Goal: Transaction & Acquisition: Download file/media

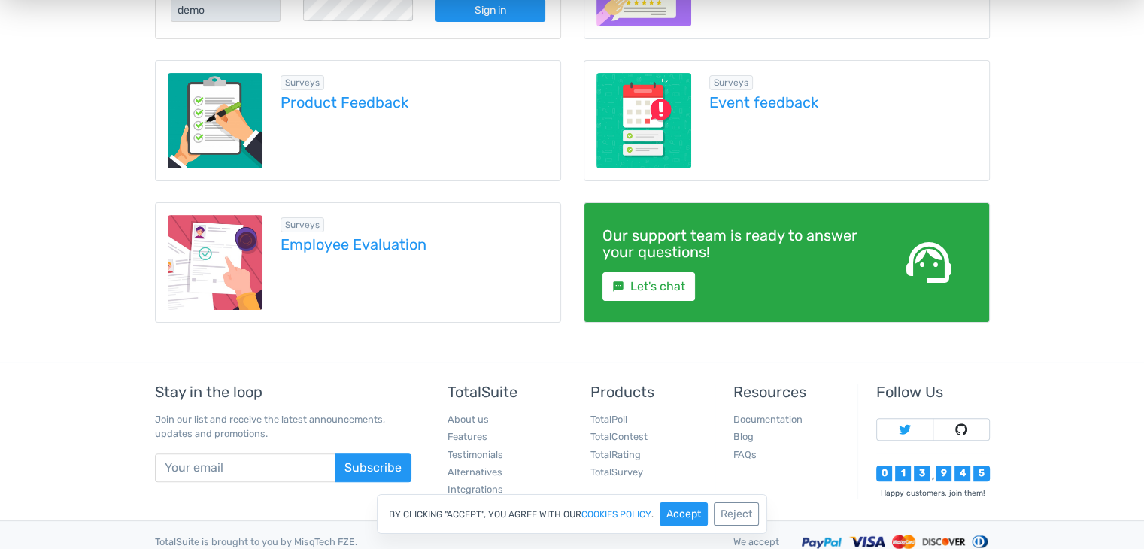
scroll to position [376, 0]
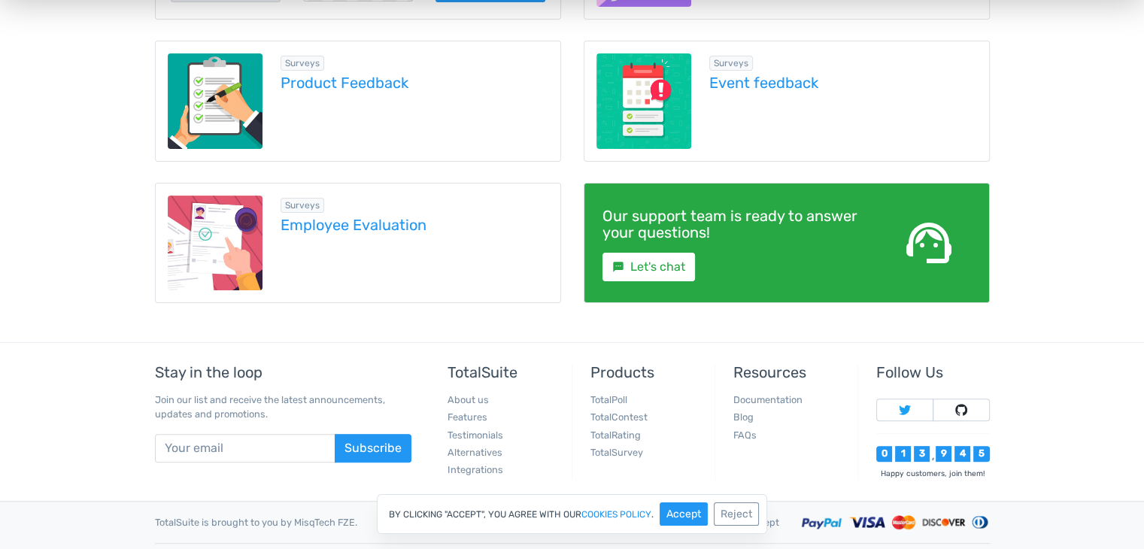
click at [241, 236] on img at bounding box center [216, 244] width 96 height 96
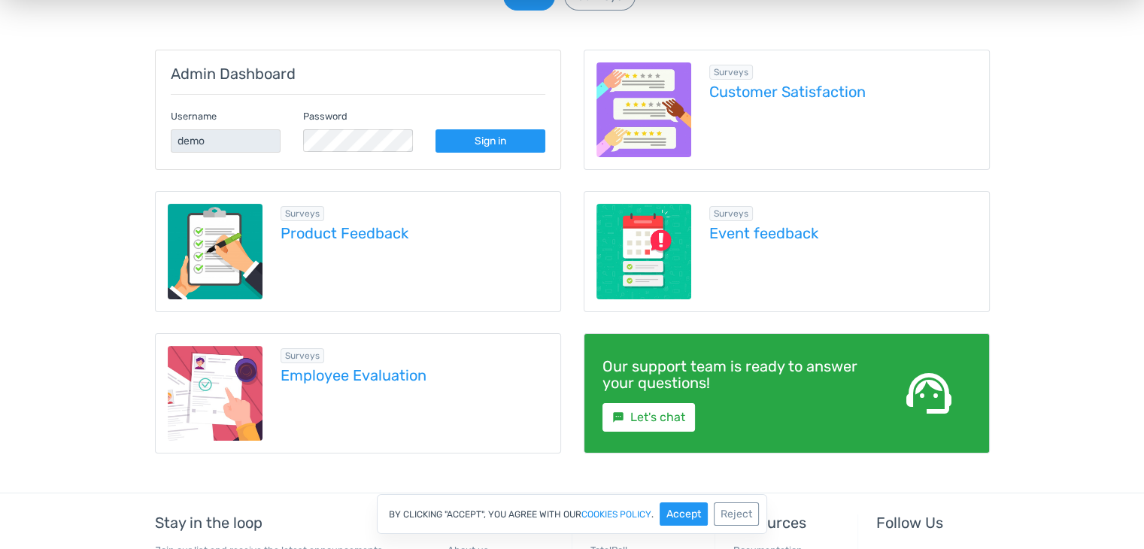
scroll to position [0, 0]
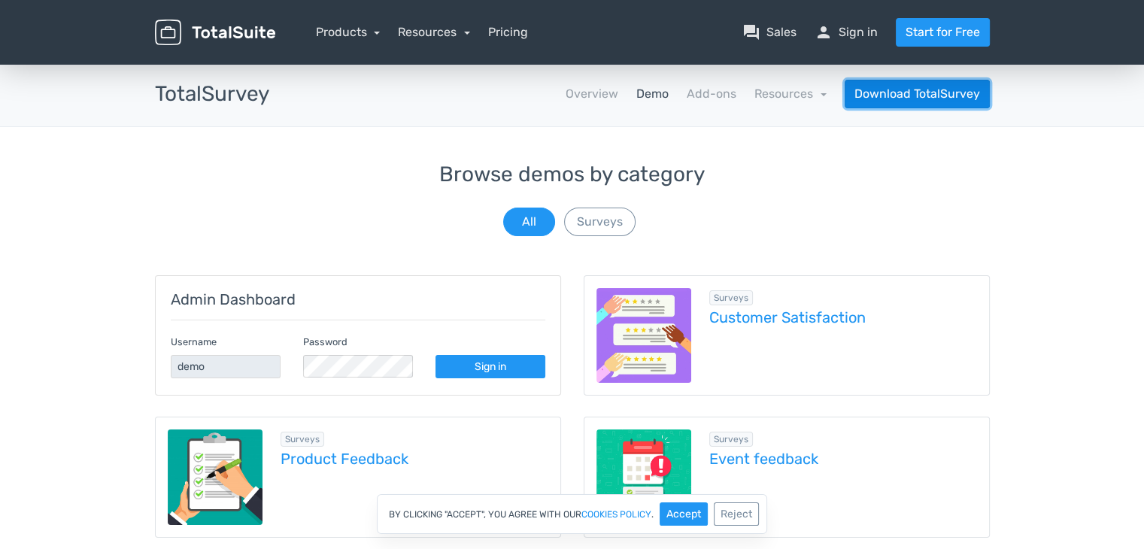
click at [913, 88] on link "Download TotalSurvey" at bounding box center [916, 94] width 145 height 29
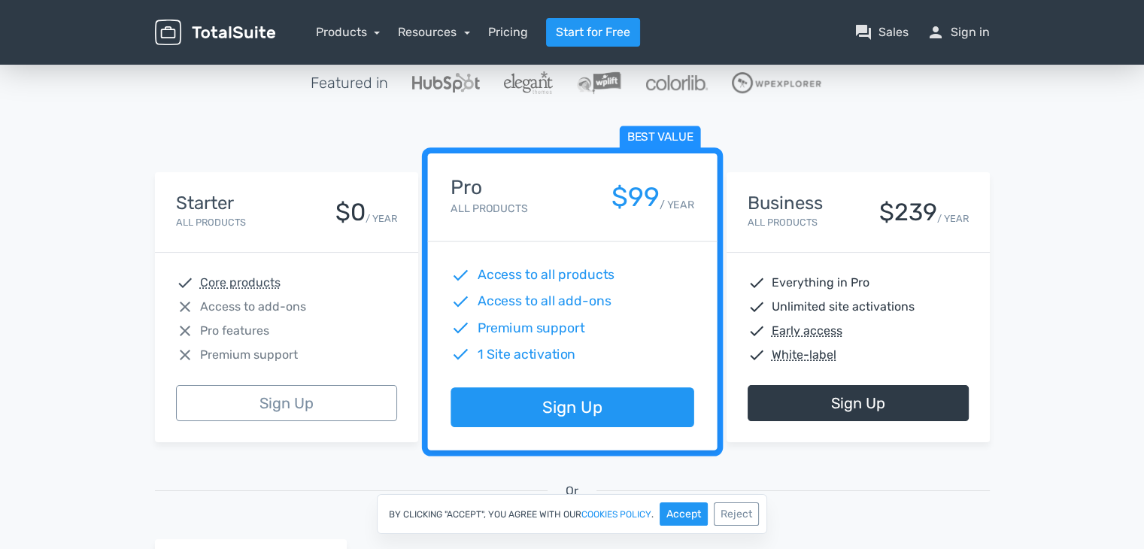
scroll to position [150, 0]
